Goal: Information Seeking & Learning: Find specific fact

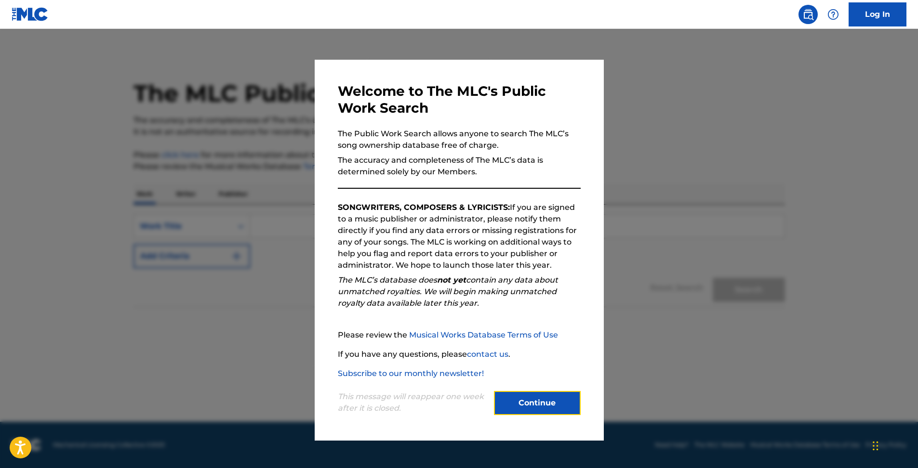
click at [558, 398] on button "Continue" at bounding box center [537, 403] width 87 height 24
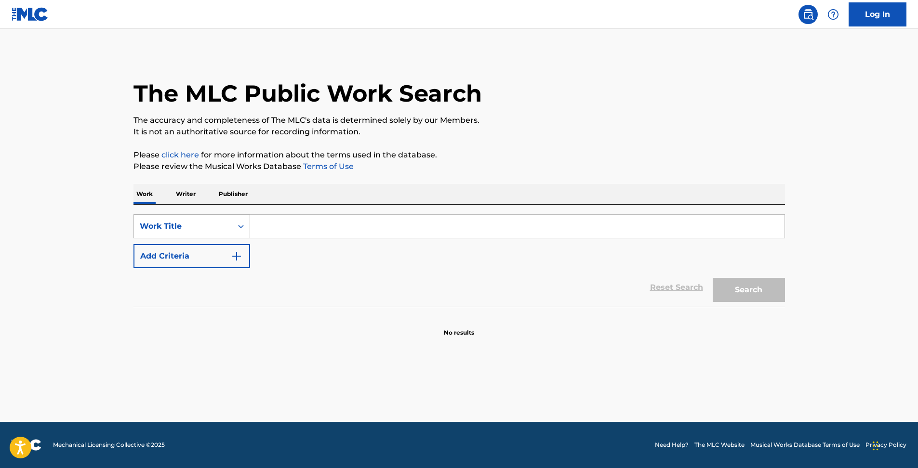
click at [223, 221] on div "Work Title" at bounding box center [183, 227] width 87 height 12
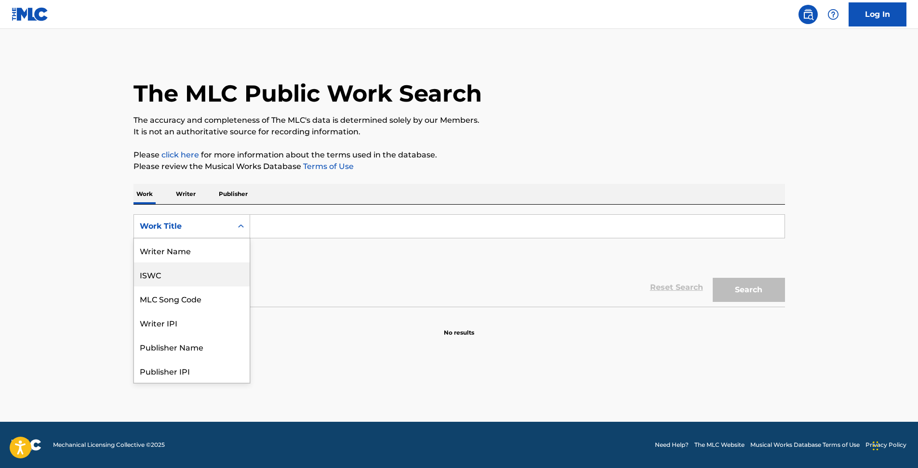
click at [197, 269] on div "ISWC" at bounding box center [192, 275] width 116 height 24
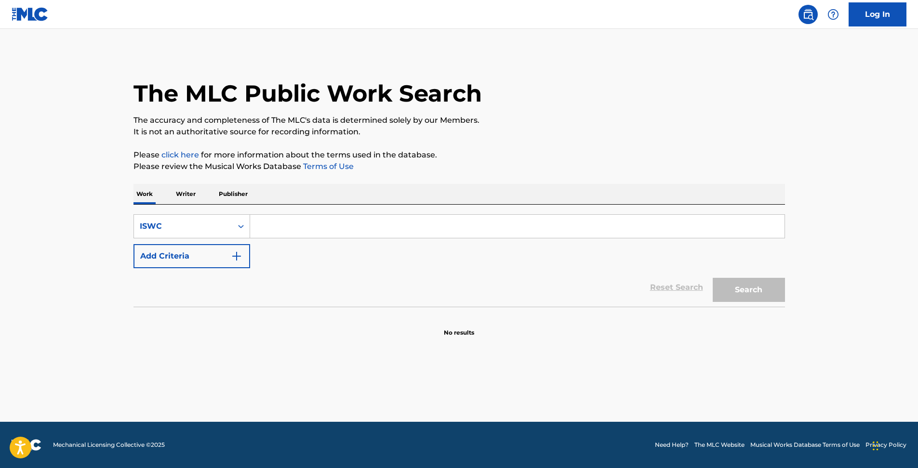
click at [293, 220] on input "Search Form" at bounding box center [517, 226] width 534 height 23
paste input "T-101.226.047-6"
type input "T1012260476"
click at [713, 278] on button "Search" at bounding box center [749, 290] width 72 height 24
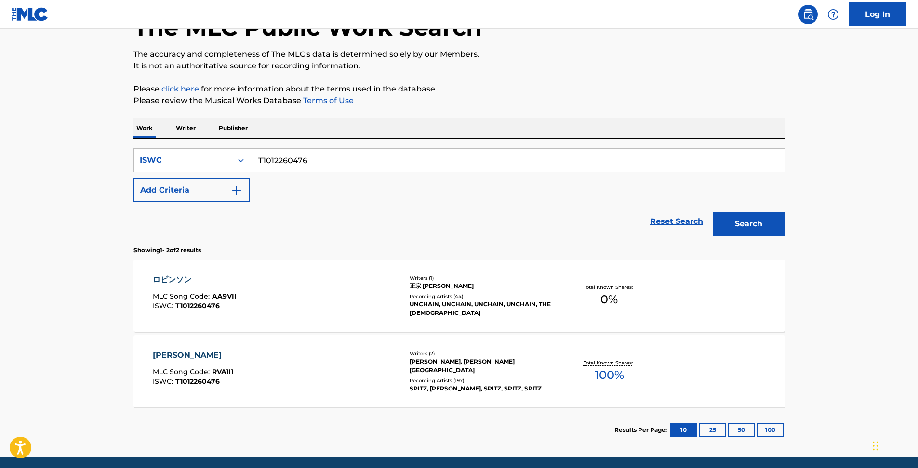
scroll to position [102, 0]
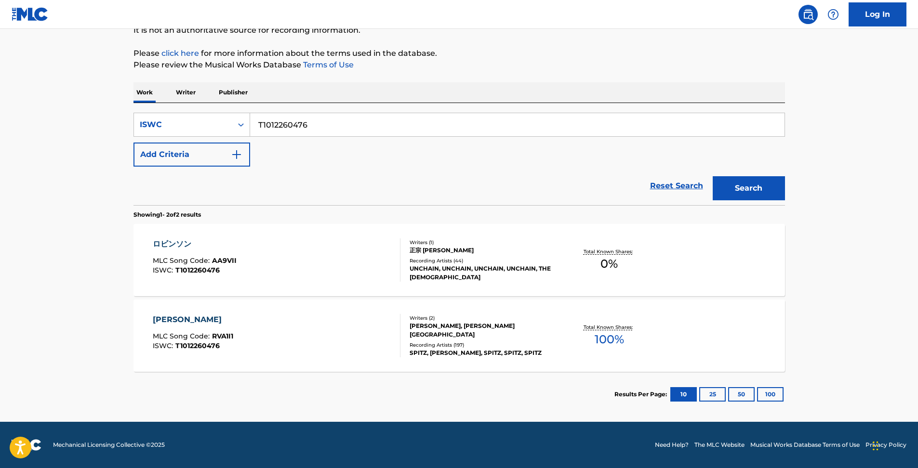
click at [398, 328] on div at bounding box center [396, 335] width 8 height 43
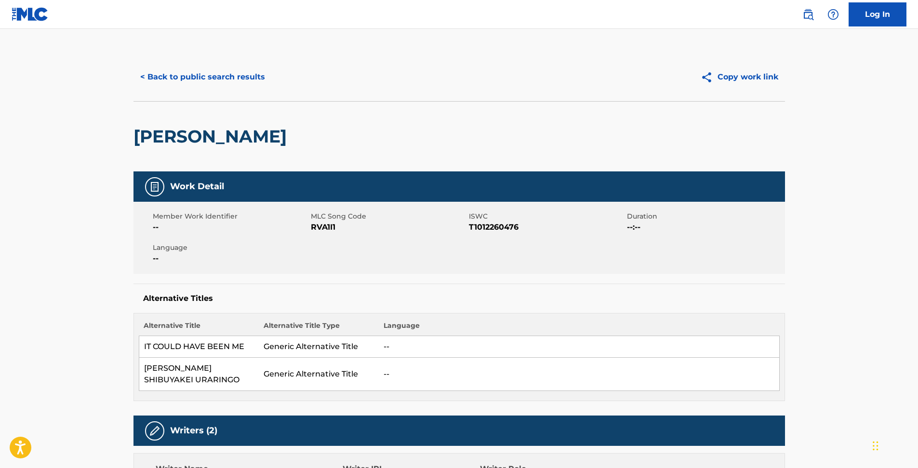
click at [321, 227] on span "RVA1I1" at bounding box center [389, 228] width 156 height 12
copy span "RVA1I1"
click at [542, 99] on div "< Back to public search results Copy work link" at bounding box center [458, 77] width 651 height 48
click at [733, 75] on button "Copy work link" at bounding box center [739, 77] width 91 height 24
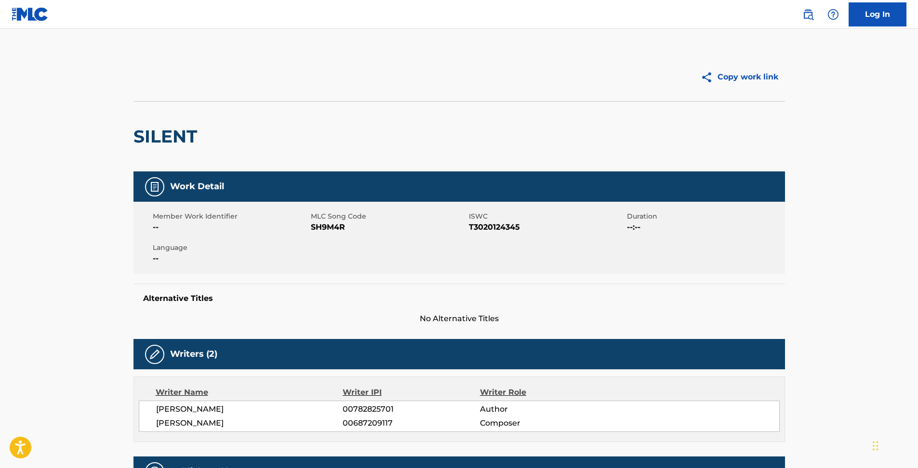
click at [343, 227] on span "SH9M4R" at bounding box center [389, 228] width 156 height 12
click at [335, 228] on span "SH9M4R" at bounding box center [389, 228] width 156 height 12
copy span "SH9M4R"
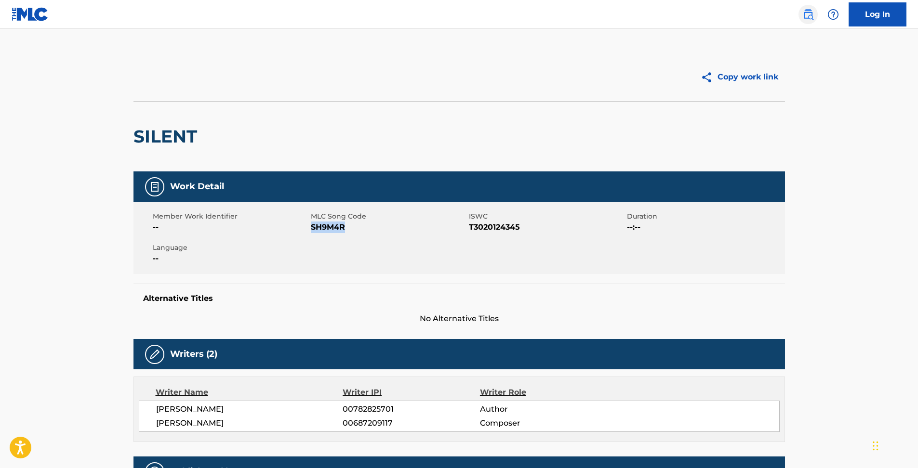
click at [812, 15] on img at bounding box center [808, 15] width 12 height 12
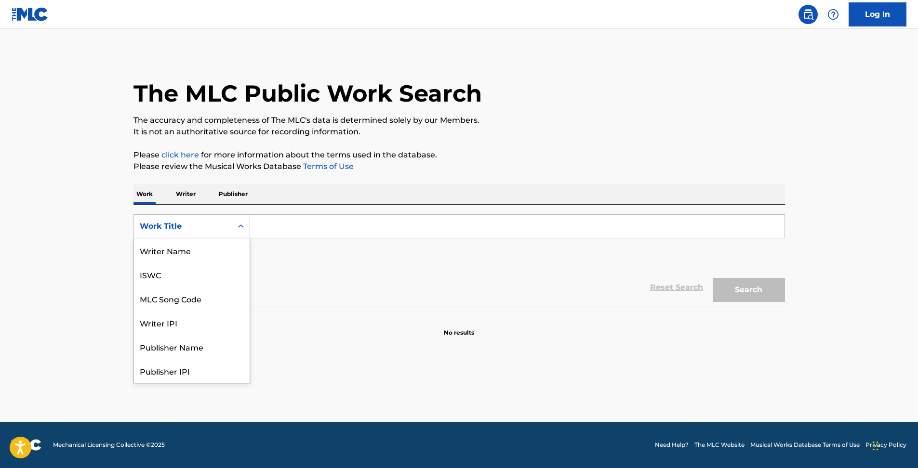
click at [234, 226] on div "Search Form" at bounding box center [240, 226] width 17 height 17
click at [188, 296] on div "MLC Song Code" at bounding box center [192, 299] width 116 height 24
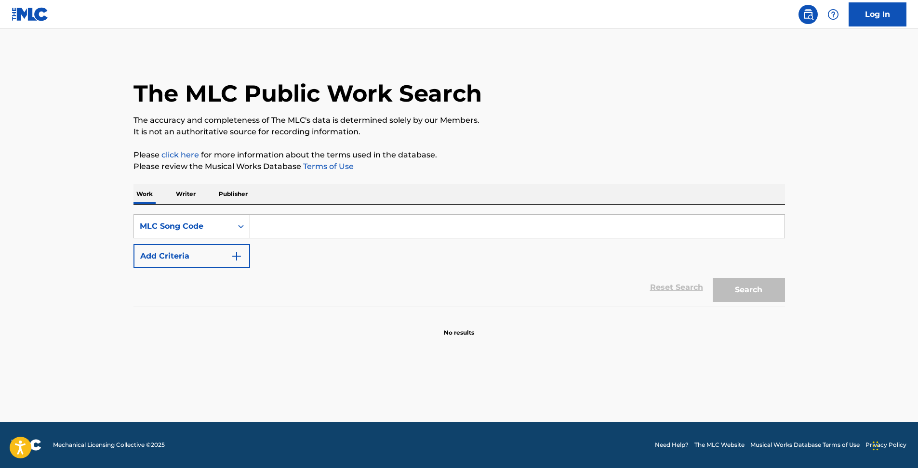
click at [288, 231] on input "Search Form" at bounding box center [517, 226] width 534 height 23
paste input "SH9M4R"
type input "SH9M4R"
click at [713, 278] on button "Search" at bounding box center [749, 290] width 72 height 24
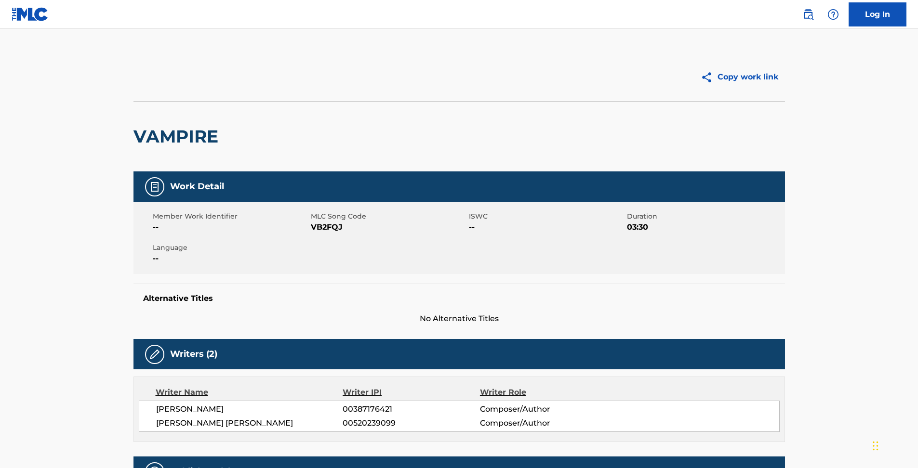
drag, startPoint x: 804, startPoint y: 14, endPoint x: 796, endPoint y: 25, distance: 14.1
click at [804, 14] on img at bounding box center [808, 15] width 12 height 12
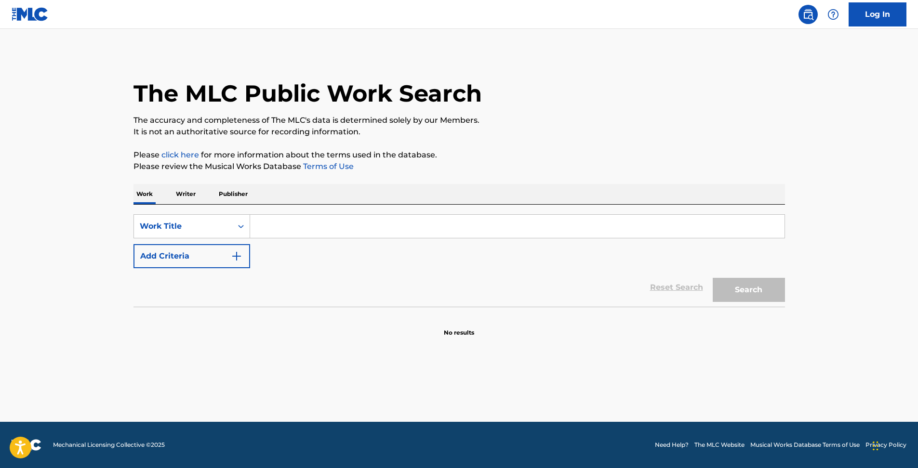
click at [298, 212] on div "SearchWithCriteria08d755c5-4f3e-488e-9a17-9d78e7edb350 Work Title Add Criteria …" at bounding box center [458, 256] width 651 height 102
click at [390, 237] on input "Search Form" at bounding box center [517, 226] width 534 height 23
paste input "I SAW MOMMY KISSING SANTA CLAUS"
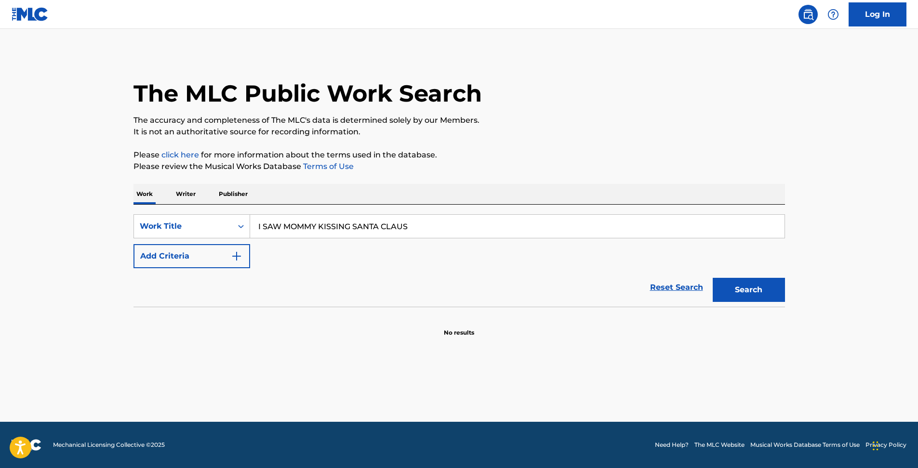
type input "I SAW MOMMY KISSING SANTA CLAUS"
click at [747, 311] on section at bounding box center [458, 309] width 651 height 5
click at [748, 297] on button "Search" at bounding box center [749, 290] width 72 height 24
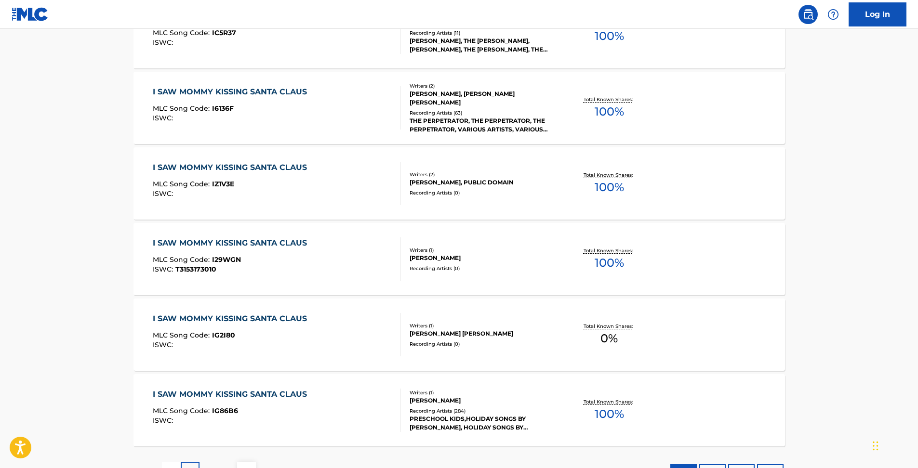
scroll to position [642, 0]
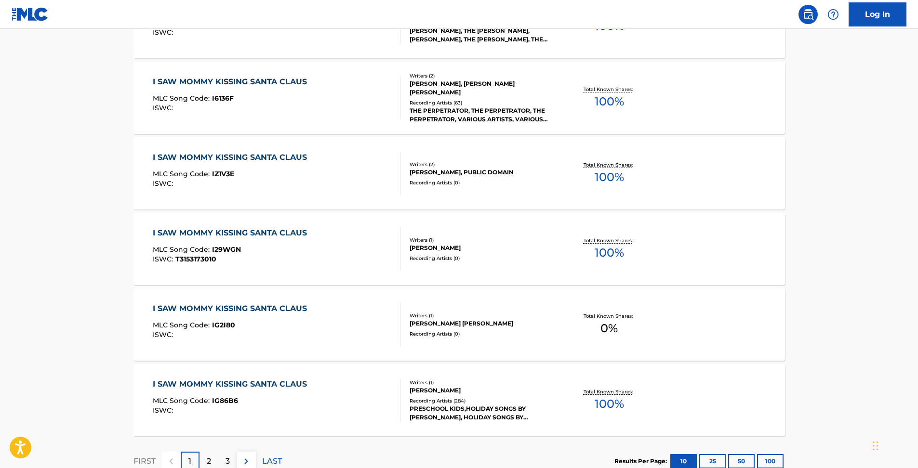
click at [294, 388] on div "I SAW MOMMY KISSING SANTA CLAUS" at bounding box center [232, 385] width 159 height 12
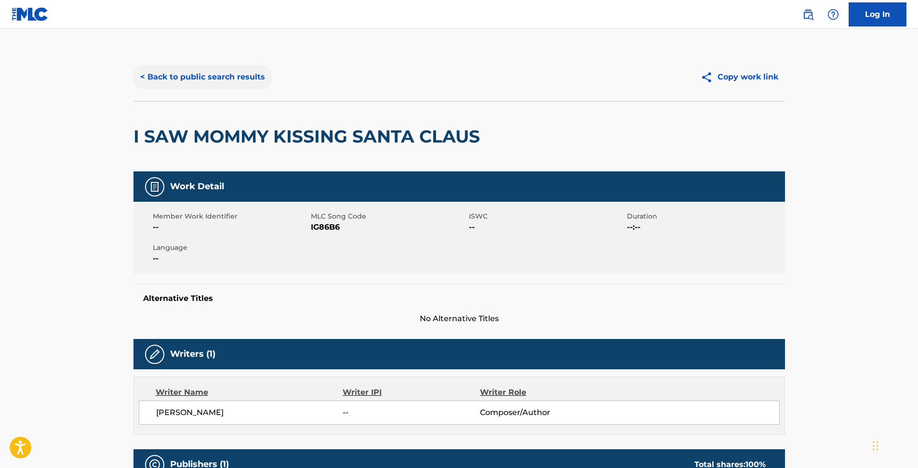
click at [239, 72] on button "< Back to public search results" at bounding box center [202, 77] width 138 height 24
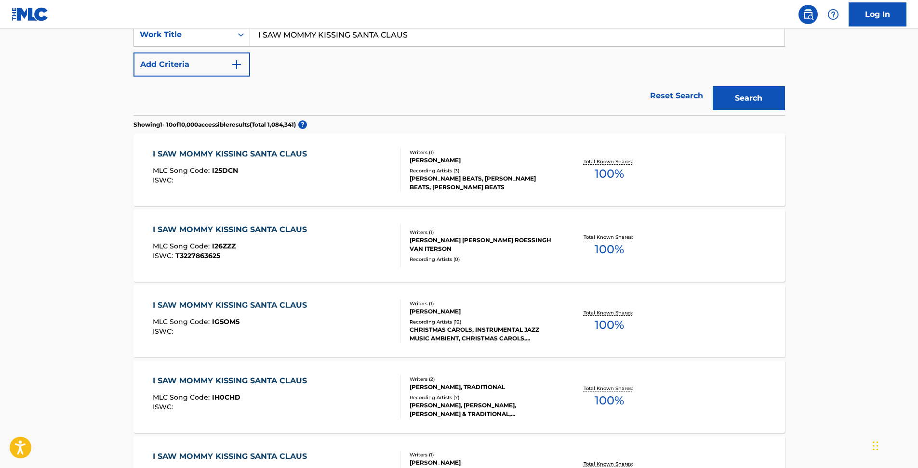
scroll to position [186, 0]
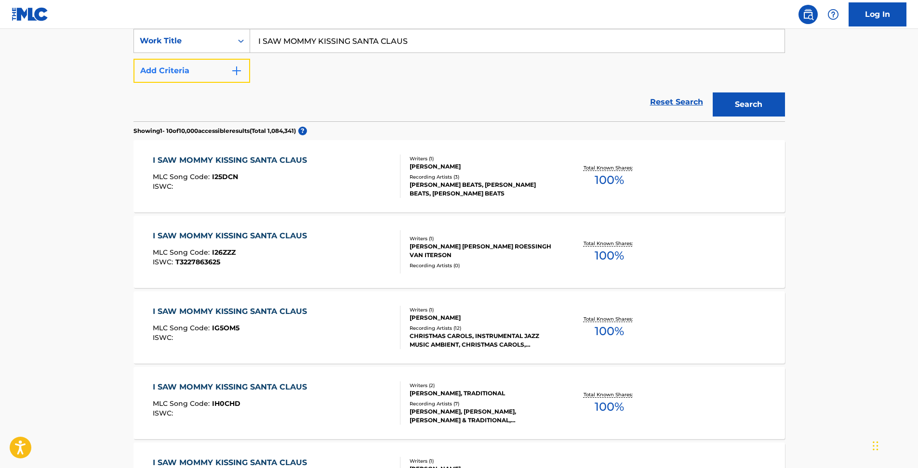
click at [234, 74] on img "Search Form" at bounding box center [237, 71] width 12 height 12
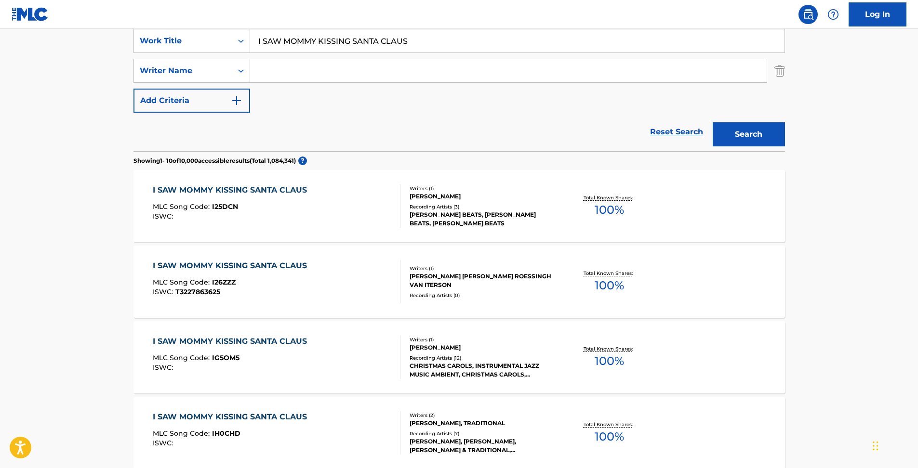
drag, startPoint x: 291, startPoint y: 72, endPoint x: 456, endPoint y: 103, distance: 168.1
click at [291, 72] on input "Search Form" at bounding box center [508, 70] width 517 height 23
paste input "[PERSON_NAME]"
type input "[PERSON_NAME]"
click at [762, 130] on button "Search" at bounding box center [749, 134] width 72 height 24
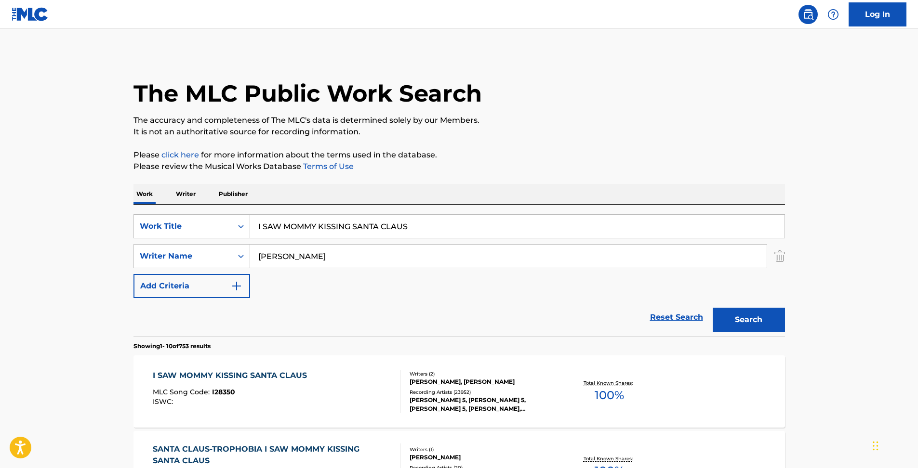
scroll to position [160, 0]
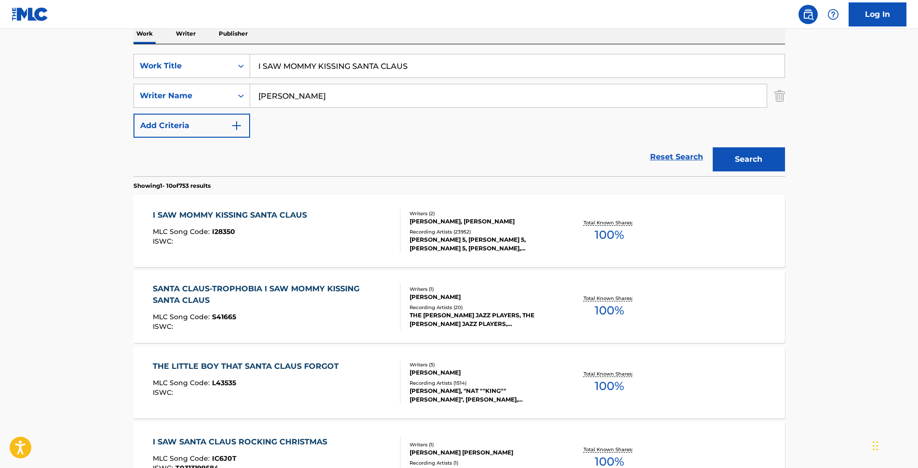
click at [317, 244] on div "I SAW MOMMY KISSING SANTA CLAUS MLC Song Code : I28350 ISWC :" at bounding box center [277, 231] width 248 height 43
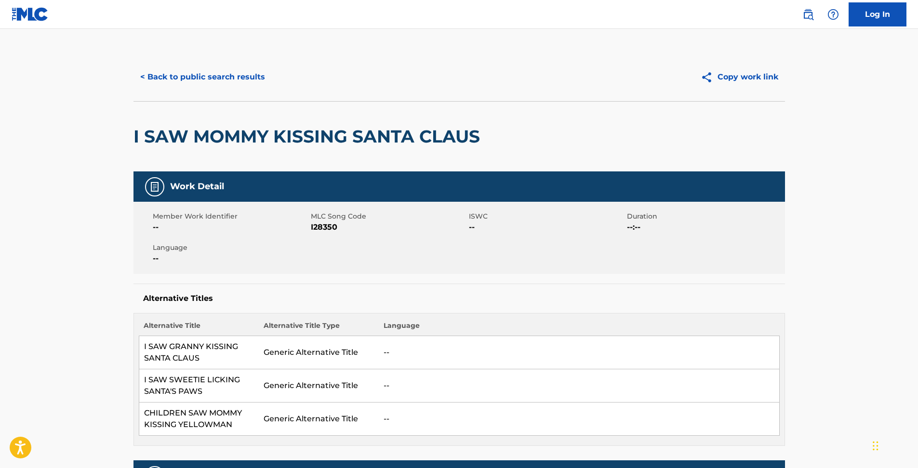
click at [332, 231] on span "I28350" at bounding box center [389, 228] width 156 height 12
copy span "I28350"
click at [724, 80] on button "Copy work link" at bounding box center [739, 77] width 91 height 24
click at [806, 15] on img at bounding box center [808, 15] width 12 height 12
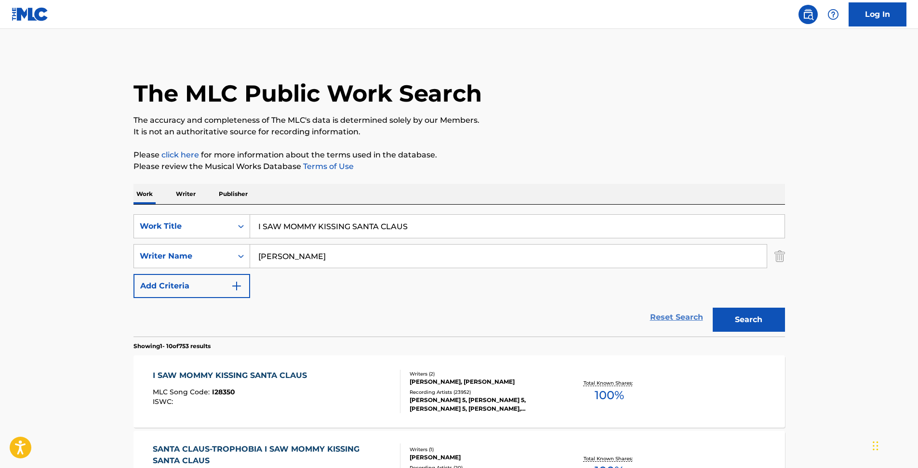
click at [695, 319] on link "Reset Search" at bounding box center [676, 317] width 63 height 21
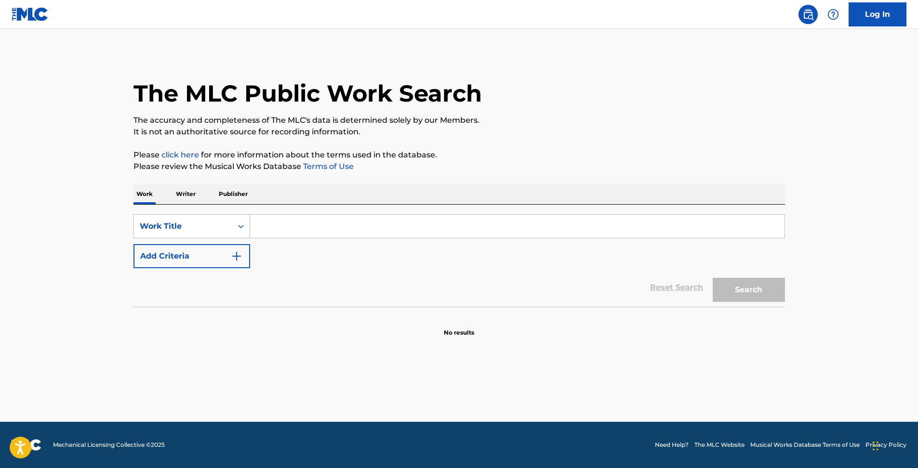
click at [266, 229] on input "Search Form" at bounding box center [517, 226] width 534 height 23
paste input "All I want for Christmas Is You"
type input "All I want for Christmas Is You"
click at [738, 290] on button "Search" at bounding box center [749, 290] width 72 height 24
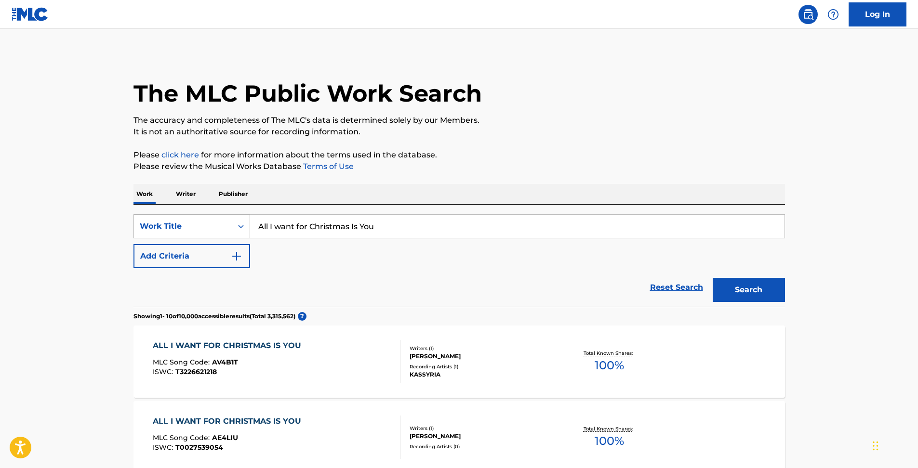
click at [180, 233] on div "Work Title" at bounding box center [183, 226] width 98 height 18
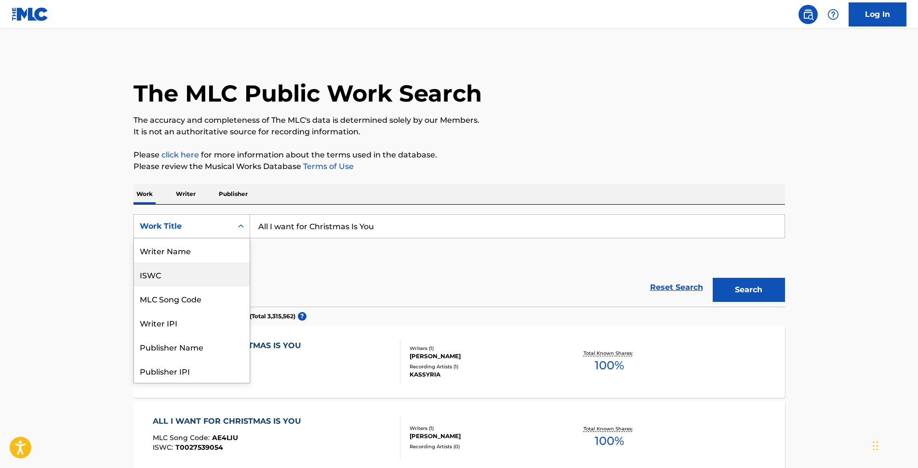
click at [183, 284] on div "ISWC" at bounding box center [192, 275] width 116 height 24
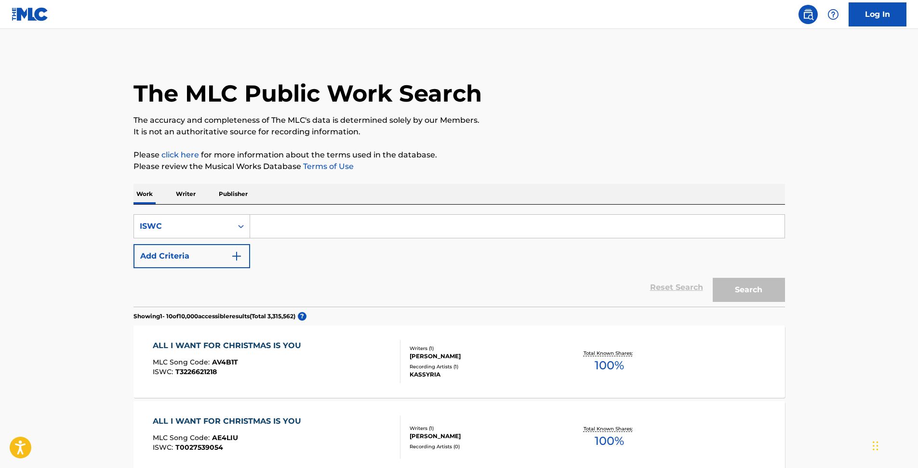
click at [356, 231] on input "Search Form" at bounding box center [517, 226] width 534 height 23
paste input "070.007.067-2"
click at [713, 278] on button "Search" at bounding box center [749, 290] width 72 height 24
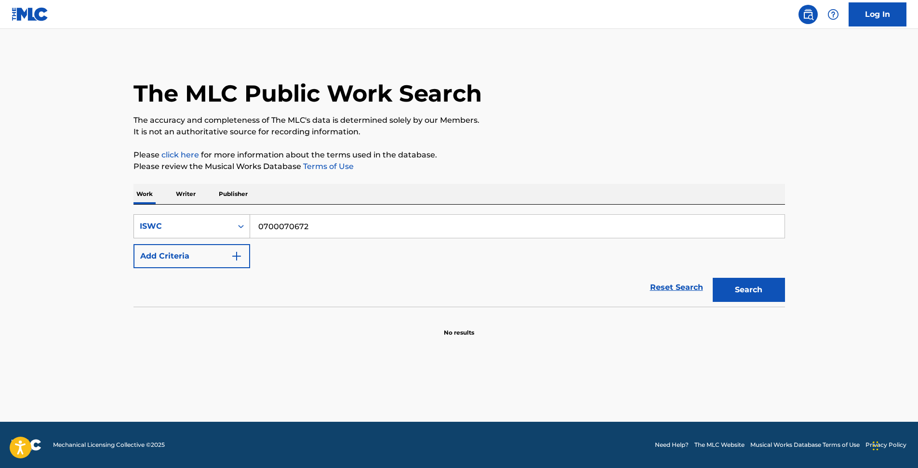
drag, startPoint x: 308, startPoint y: 230, endPoint x: 230, endPoint y: 227, distance: 78.1
click at [230, 227] on div "SearchWithCriteriaeaa94546-8398-47d2-9a82-181e97d31c42 ISWC 0700070672" at bounding box center [458, 226] width 651 height 24
click at [258, 228] on input "0700070672" at bounding box center [517, 226] width 534 height 23
paste input "T- 011.192.102-8"
drag, startPoint x: 319, startPoint y: 231, endPoint x: 263, endPoint y: 229, distance: 56.9
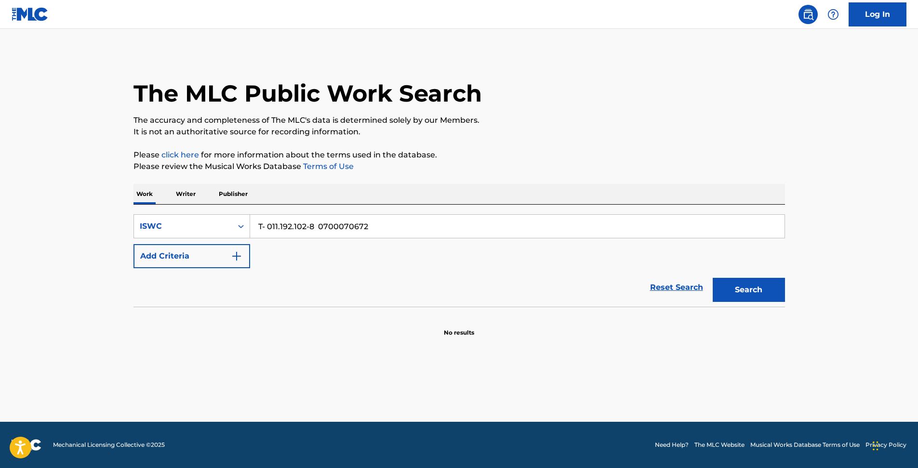
click at [263, 229] on input "T- 011.192.102-8 0700070672" at bounding box center [517, 226] width 534 height 23
click at [713, 278] on button "Search" at bounding box center [749, 290] width 72 height 24
drag, startPoint x: 320, startPoint y: 226, endPoint x: 160, endPoint y: 203, distance: 161.2
click at [160, 203] on div "Work Writer Publisher SearchWithCriteriaeaa94546-8398-47d2-9a82-181e97d31c42 IS…" at bounding box center [458, 260] width 651 height 153
drag, startPoint x: 342, startPoint y: 230, endPoint x: 343, endPoint y: 237, distance: 6.3
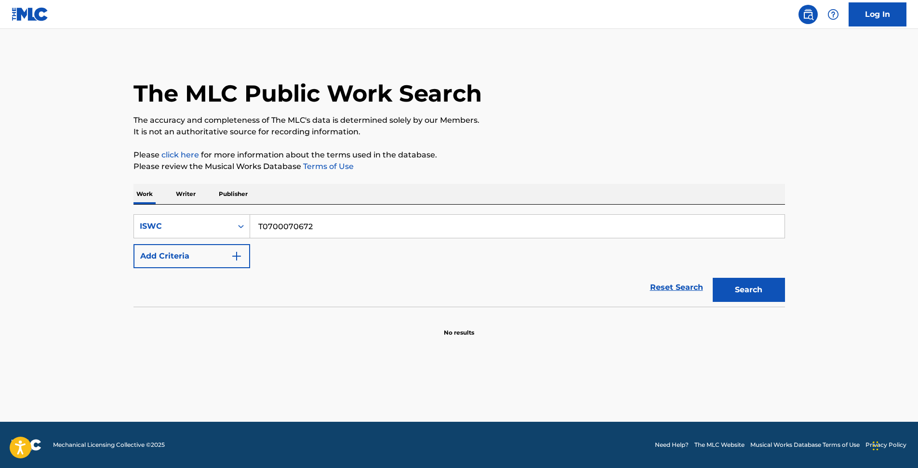
click at [342, 230] on input "T0700070672" at bounding box center [517, 226] width 534 height 23
drag, startPoint x: 345, startPoint y: 232, endPoint x: 0, endPoint y: 218, distance: 345.3
click at [0, 215] on html "Accessibility Screen-Reader Guide, Feedback, and Issue Reporting | New window 0…" at bounding box center [459, 234] width 918 height 468
paste input "Search Form"
type input "T0700070672"
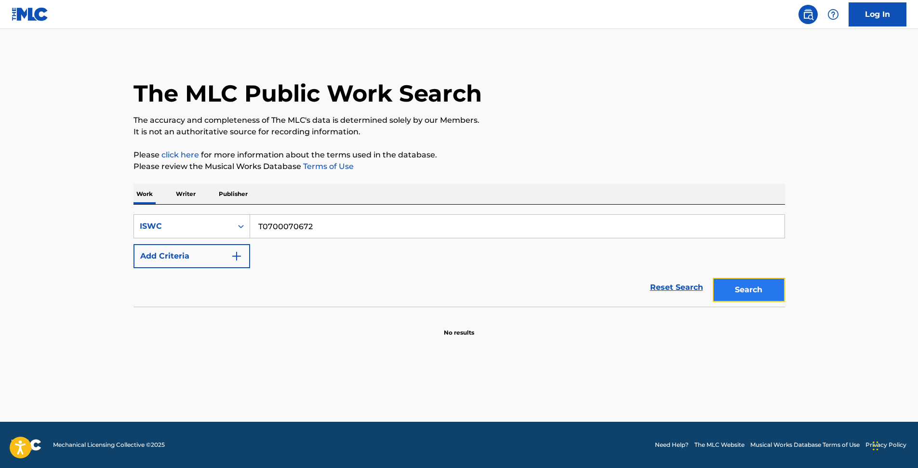
click at [738, 284] on button "Search" at bounding box center [749, 290] width 72 height 24
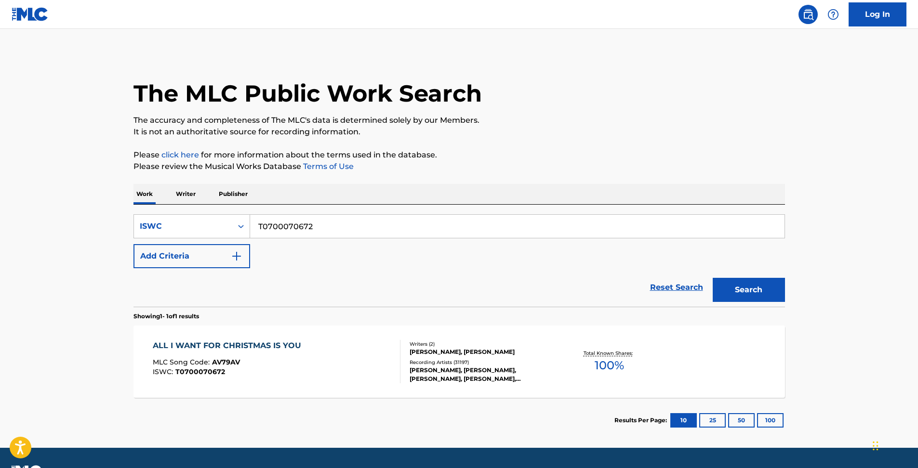
click at [580, 374] on div "Total Known Shares: 100 %" at bounding box center [609, 361] width 108 height 29
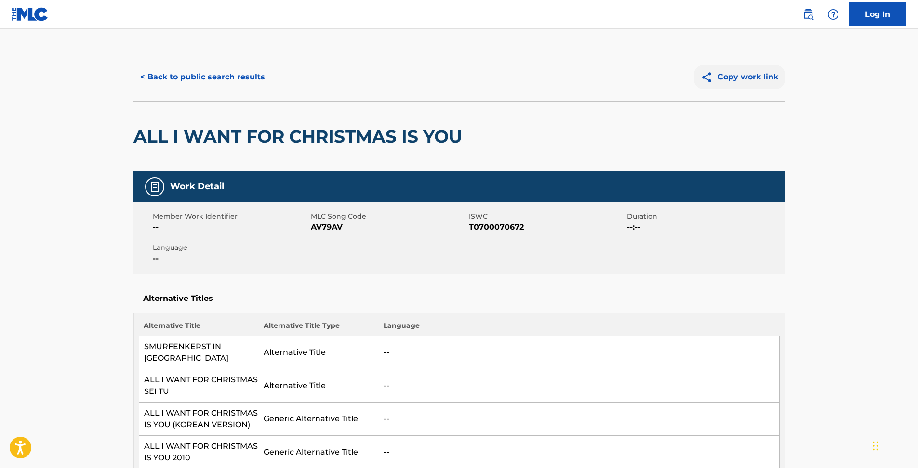
click at [722, 76] on button "Copy work link" at bounding box center [739, 77] width 91 height 24
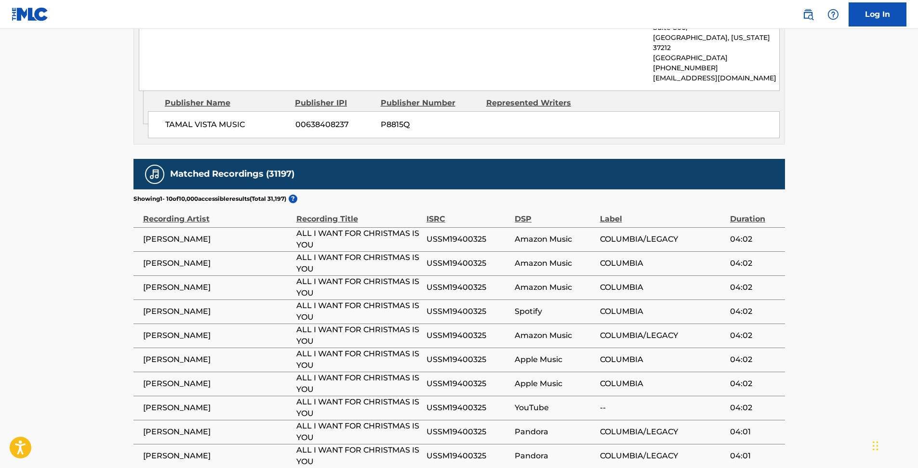
scroll to position [1476, 0]
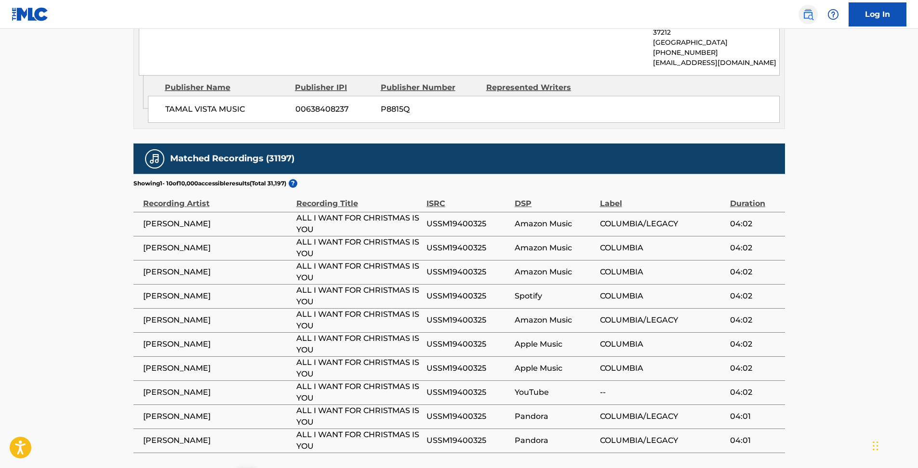
click at [805, 15] on img at bounding box center [808, 15] width 12 height 12
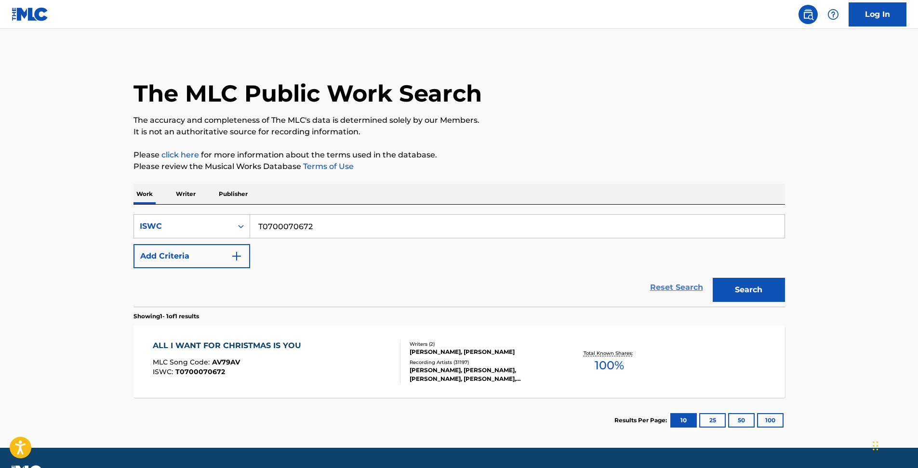
click at [695, 287] on link "Reset Search" at bounding box center [676, 287] width 63 height 21
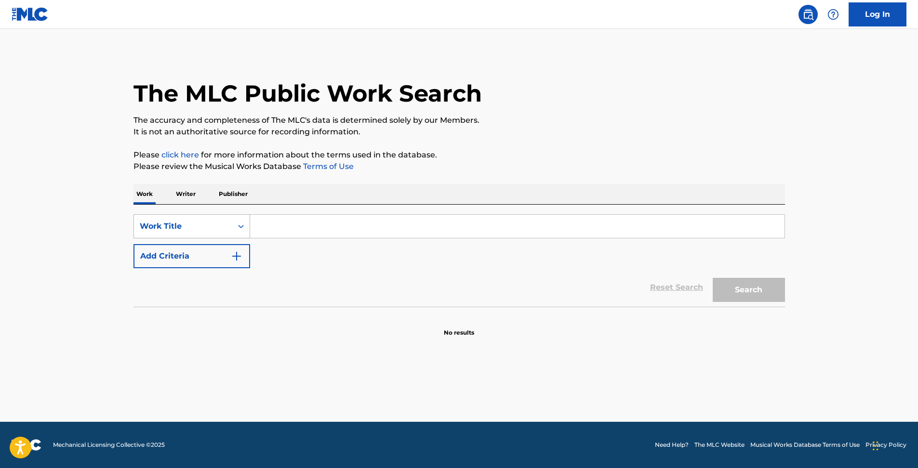
click at [210, 229] on div "Work Title" at bounding box center [183, 227] width 87 height 12
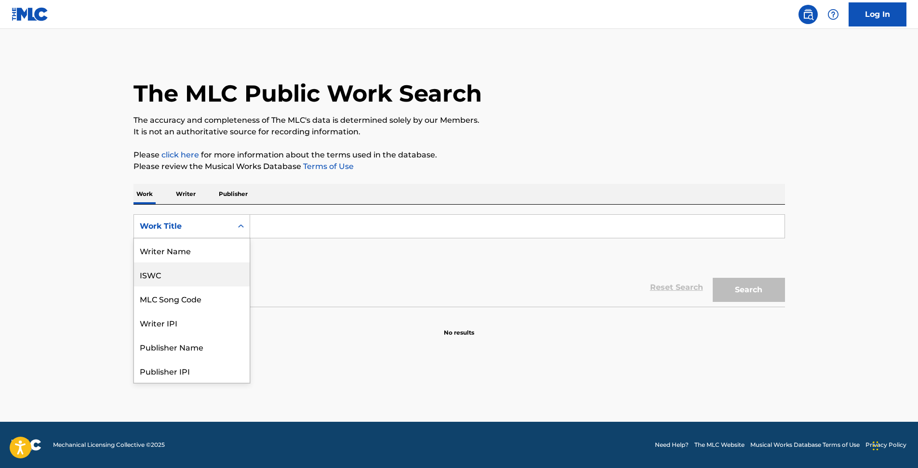
drag, startPoint x: 178, startPoint y: 278, endPoint x: 252, endPoint y: 251, distance: 78.2
click at [179, 278] on div "ISWC" at bounding box center [192, 275] width 116 height 24
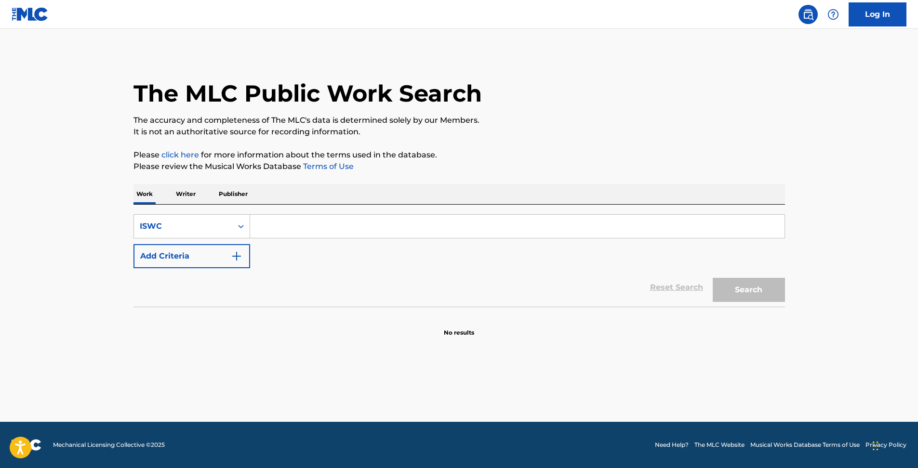
click at [292, 222] on input "Search Form" at bounding box center [517, 226] width 534 height 23
paste input "T-101.284.929-3"
type input "T1012849293"
click at [713, 278] on button "Search" at bounding box center [749, 290] width 72 height 24
click at [220, 230] on div "ISWC" at bounding box center [183, 227] width 87 height 12
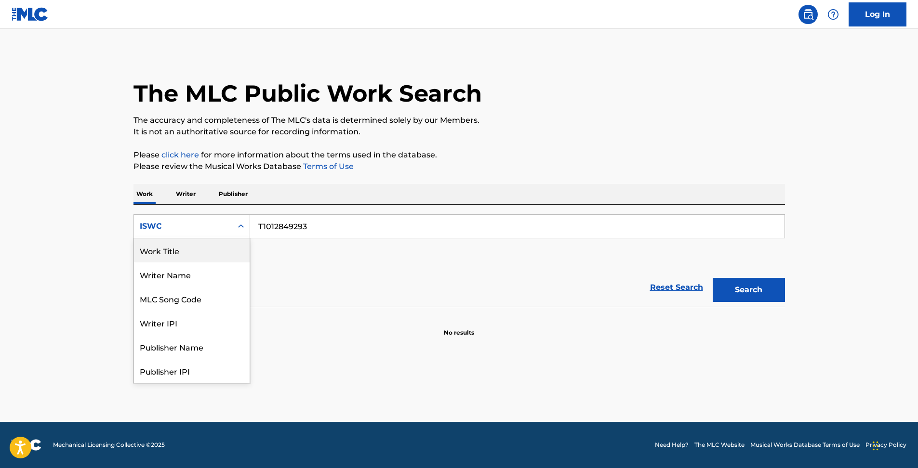
click at [212, 253] on div "Work Title" at bounding box center [192, 251] width 116 height 24
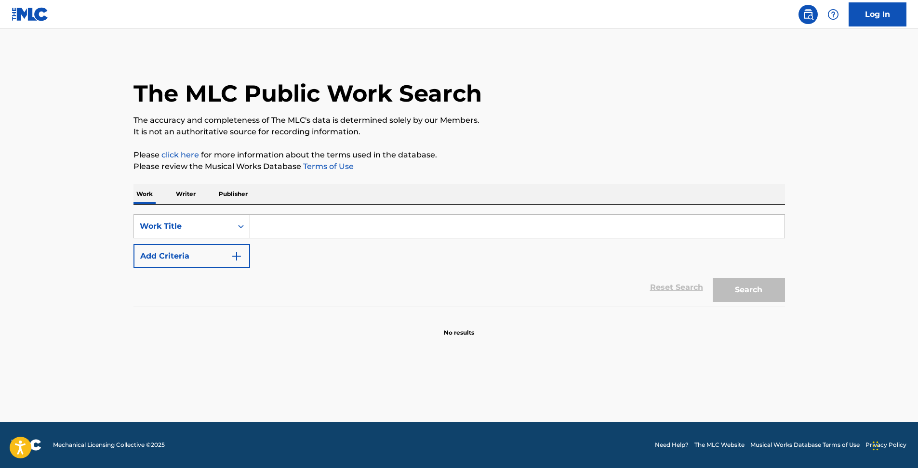
click at [315, 233] on input "Search Form" at bounding box center [517, 226] width 534 height 23
paste input "[PERSON_NAME]"
click at [757, 291] on button "Search" at bounding box center [749, 290] width 72 height 24
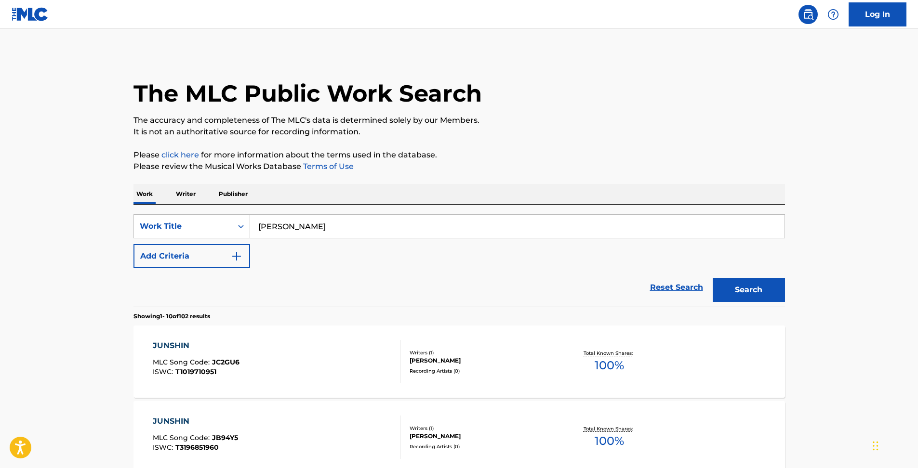
drag, startPoint x: 352, startPoint y: 233, endPoint x: 260, endPoint y: 221, distance: 92.8
paste input "TRUE ASIA"
type input "TRUE ASIA"
click at [767, 297] on button "Search" at bounding box center [749, 290] width 72 height 24
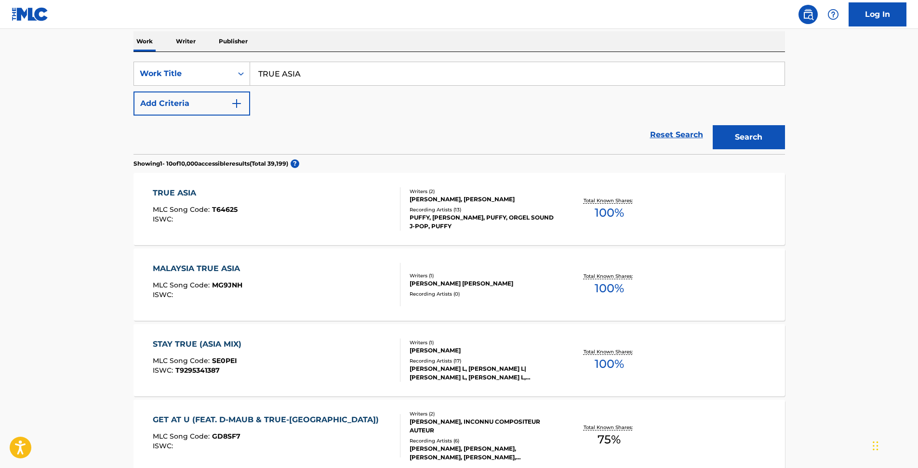
scroll to position [160, 0]
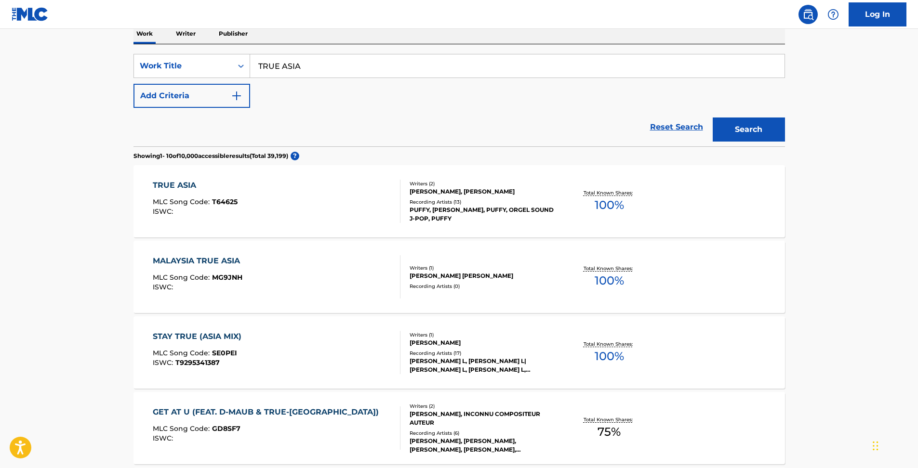
click at [377, 204] on div "TRUE ASIA MLC Song Code : T64625 ISWC :" at bounding box center [277, 201] width 248 height 43
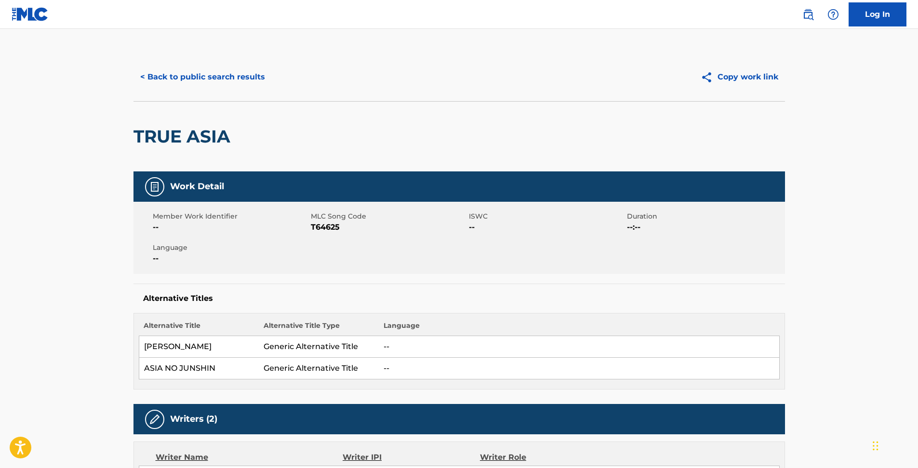
click at [332, 228] on span "T64625" at bounding box center [389, 228] width 156 height 12
copy span "T64625"
click at [736, 83] on button "Copy work link" at bounding box center [739, 77] width 91 height 24
